Goal: Task Accomplishment & Management: Manage account settings

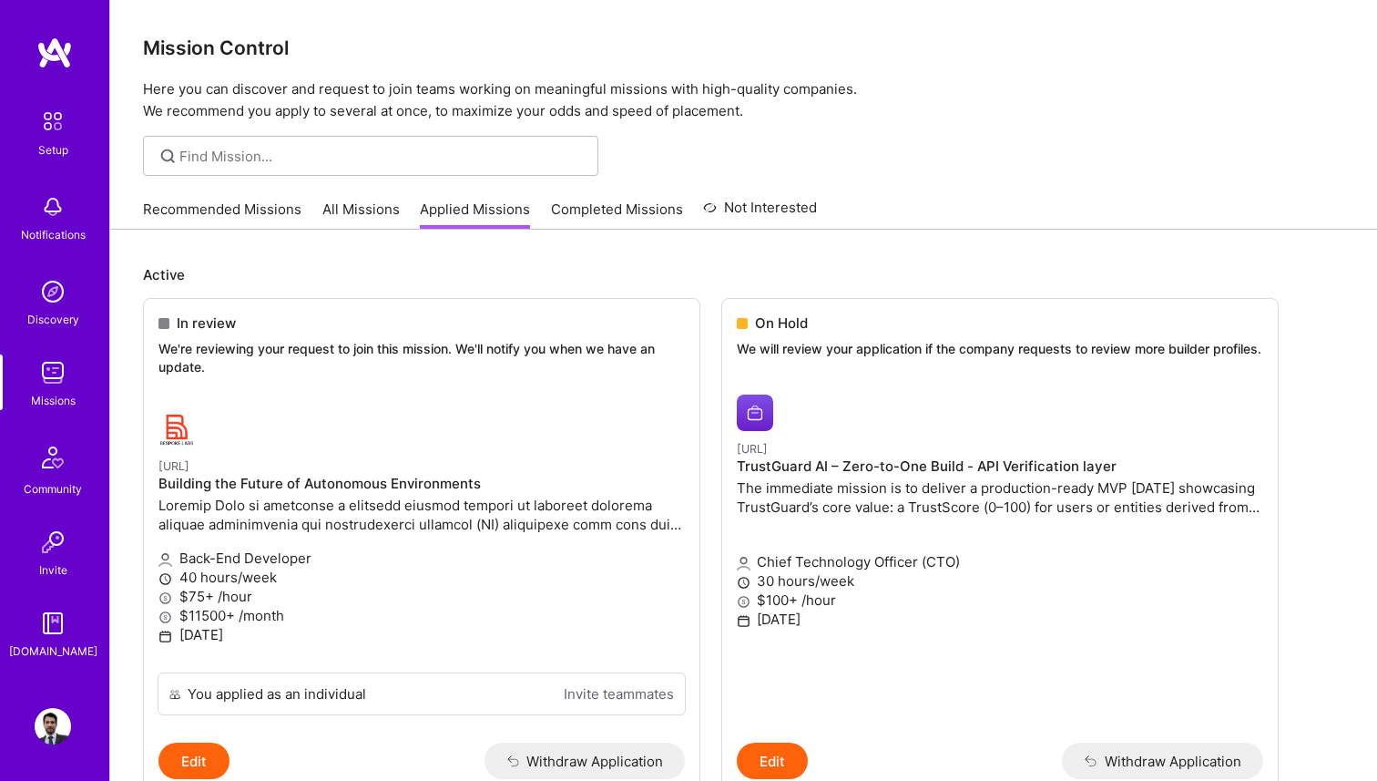
click at [69, 373] on img at bounding box center [53, 372] width 36 height 36
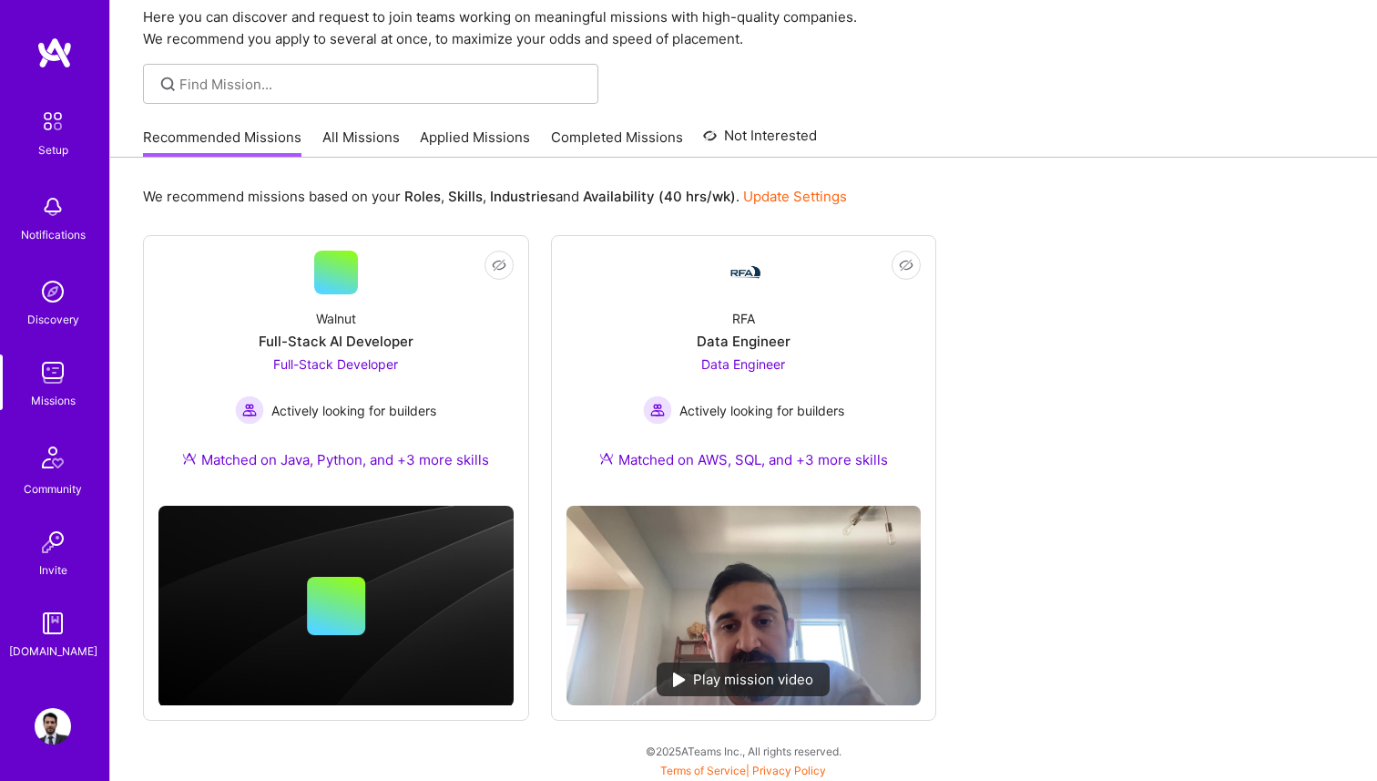
scroll to position [74, 0]
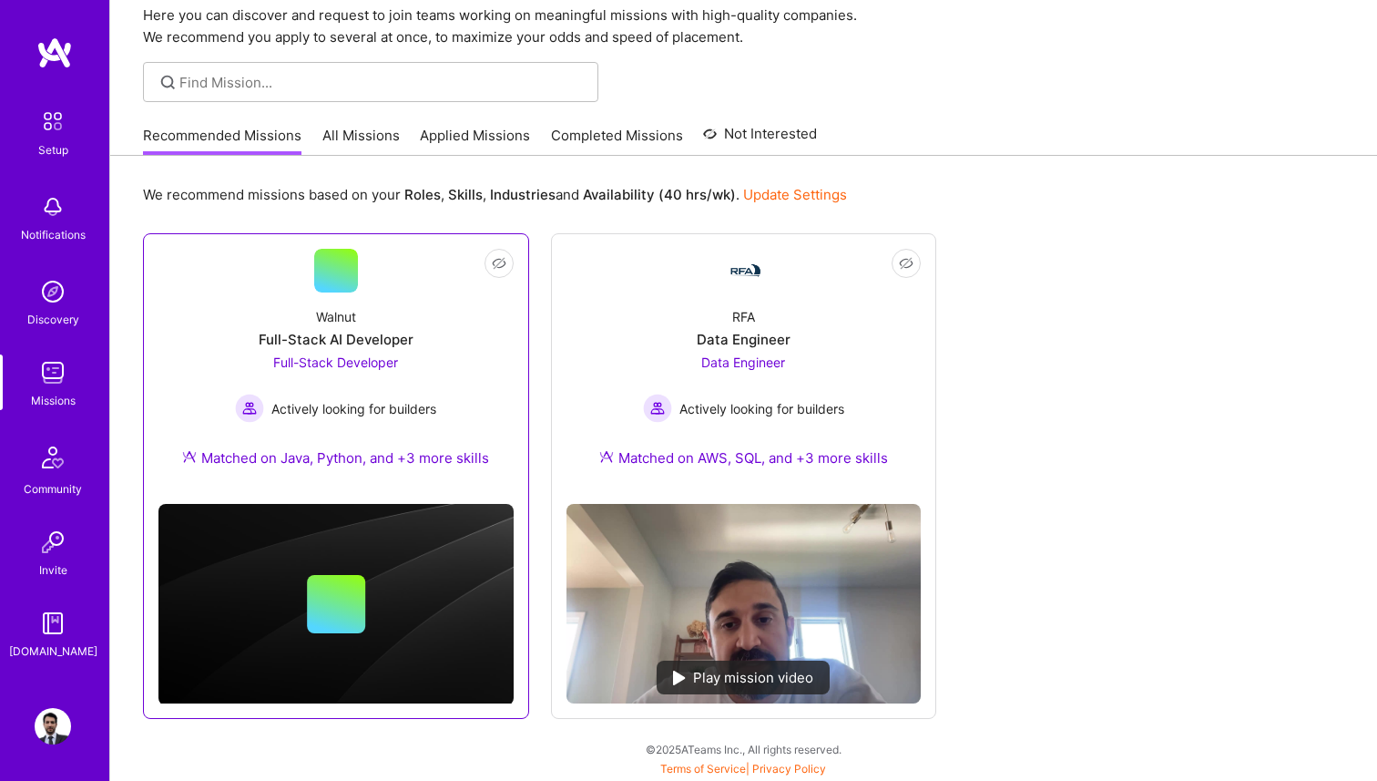
click at [382, 367] on span "Full-Stack Developer" at bounding box center [335, 361] width 125 height 15
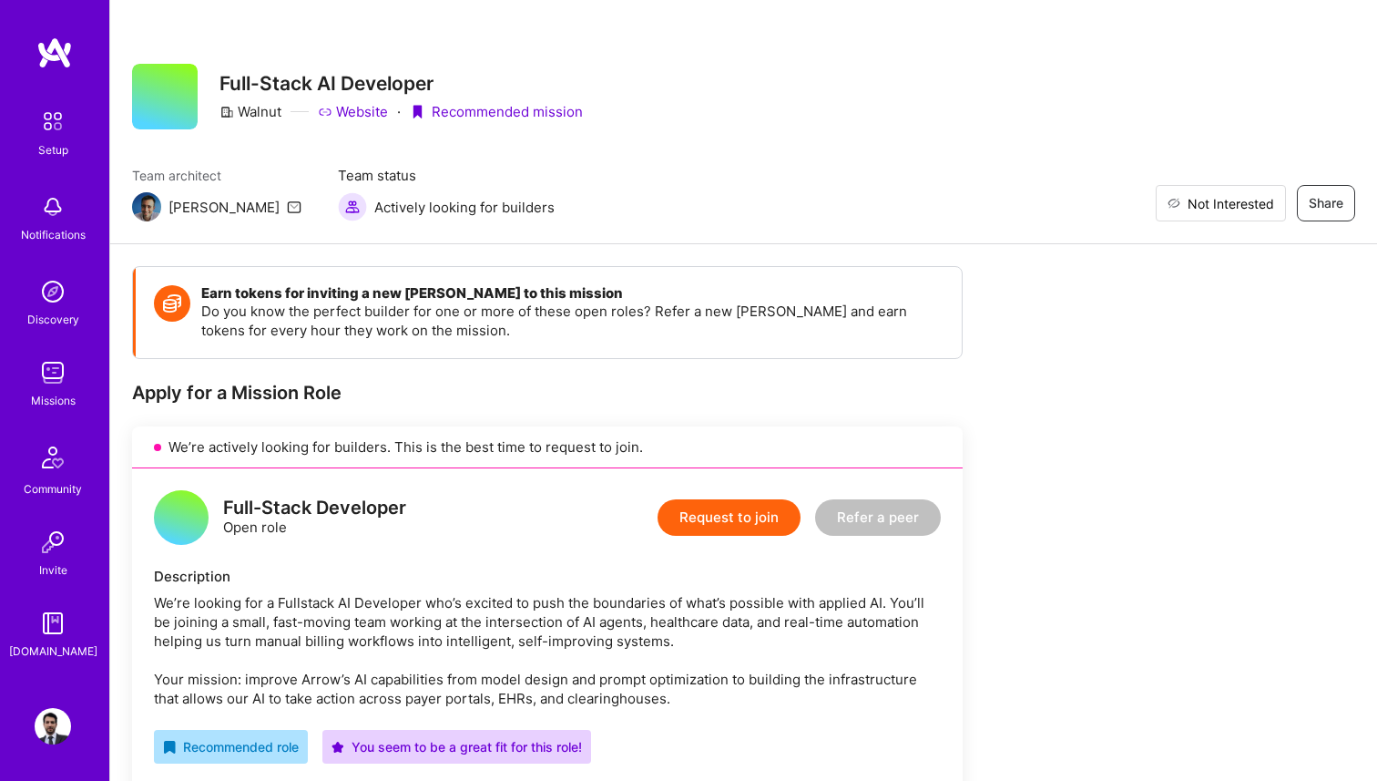
click at [1257, 203] on span "Not Interested" at bounding box center [1231, 203] width 87 height 19
click at [55, 388] on img at bounding box center [53, 372] width 36 height 36
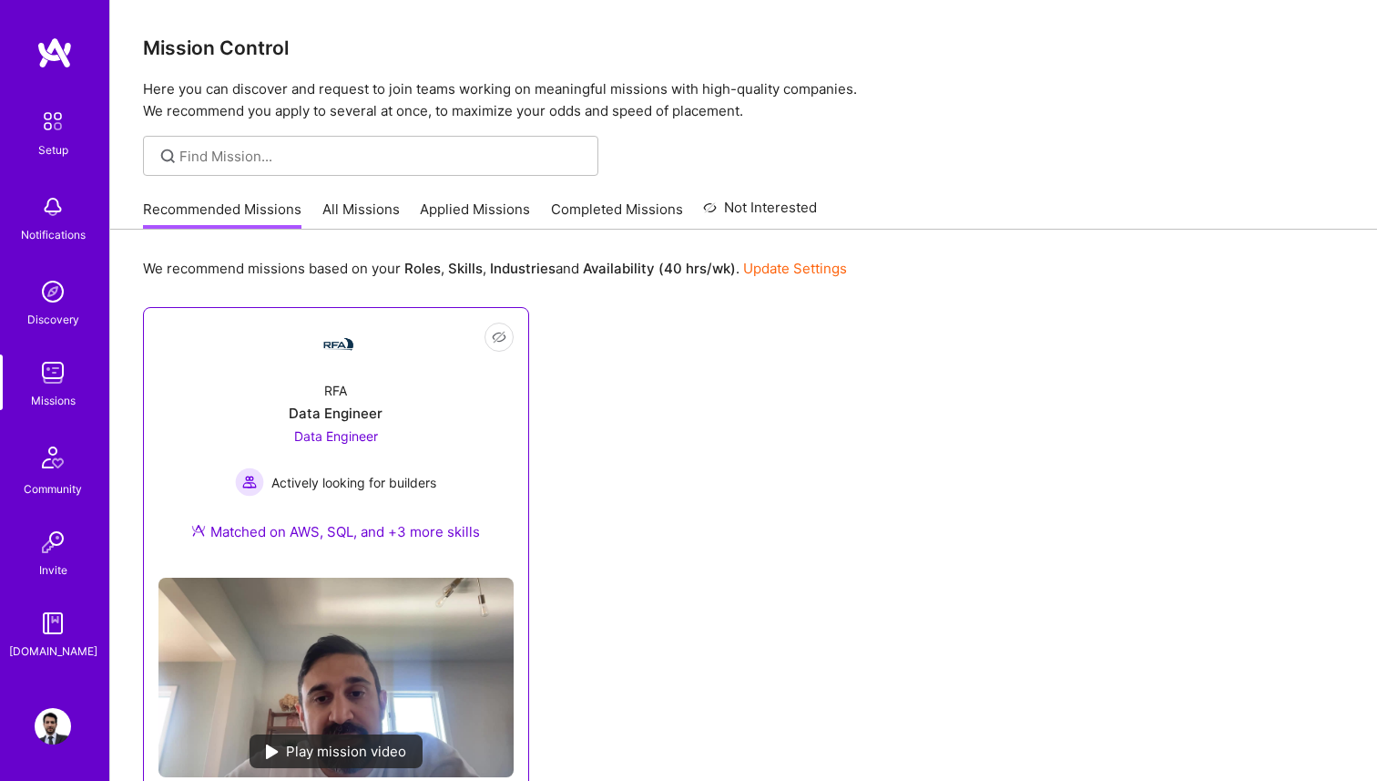
click at [339, 379] on div "RFA Data Engineer Data Engineer Actively looking for builders Matched on AWS, S…" at bounding box center [335, 464] width 355 height 197
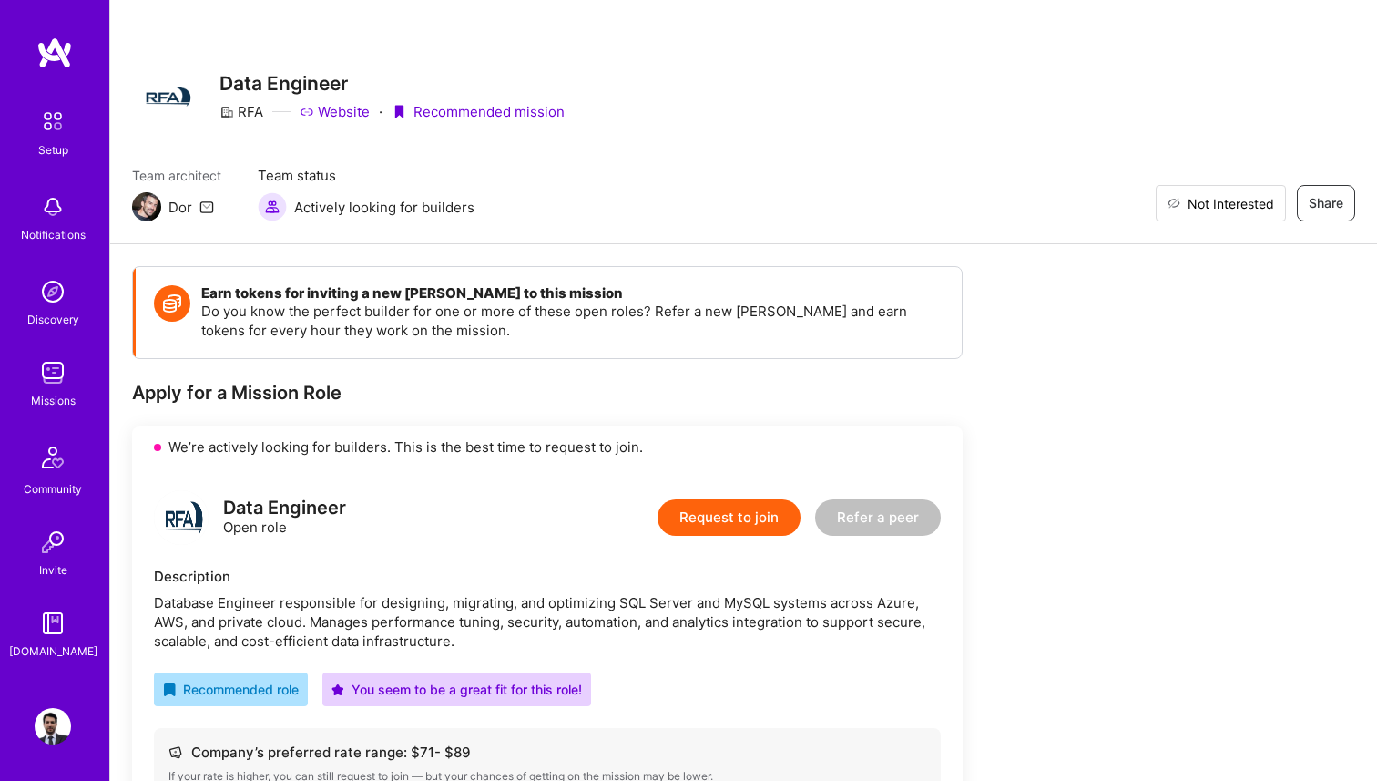
click at [1252, 210] on span "Not Interested" at bounding box center [1231, 203] width 87 height 19
click at [36, 381] on img at bounding box center [53, 372] width 36 height 36
